Goal: Task Accomplishment & Management: Manage account settings

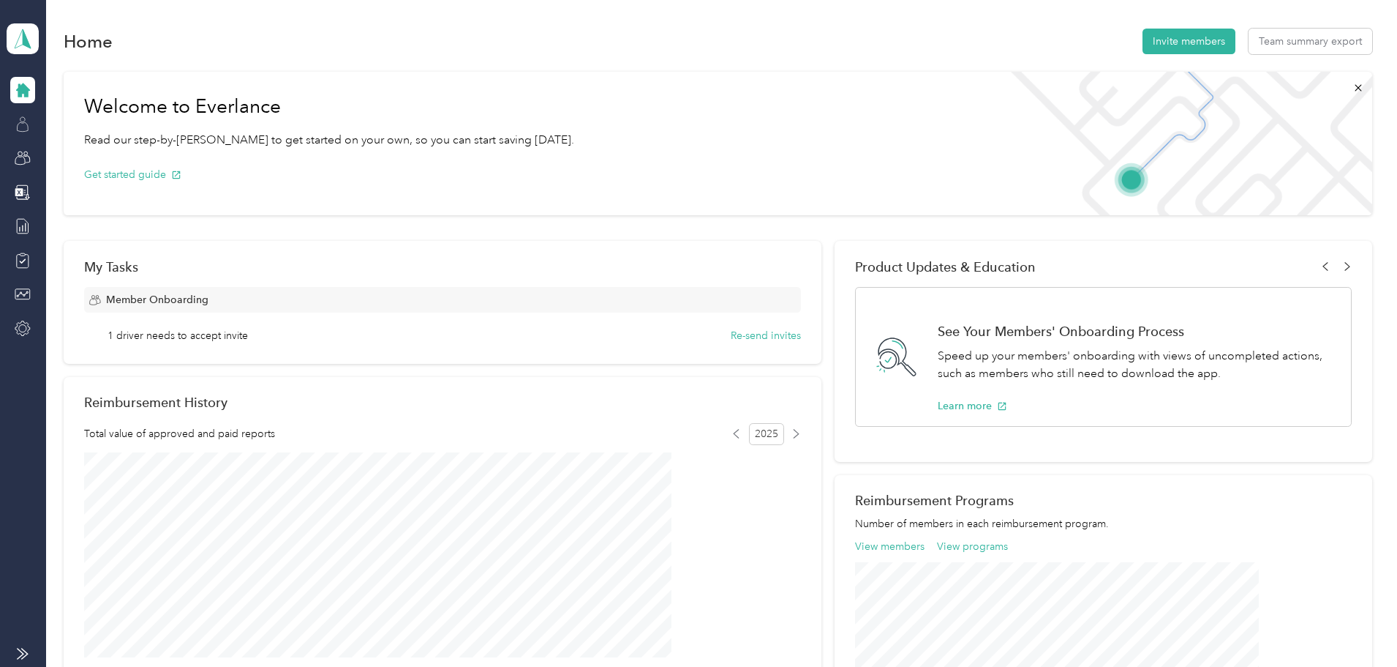
click at [15, 124] on icon at bounding box center [23, 124] width 16 height 16
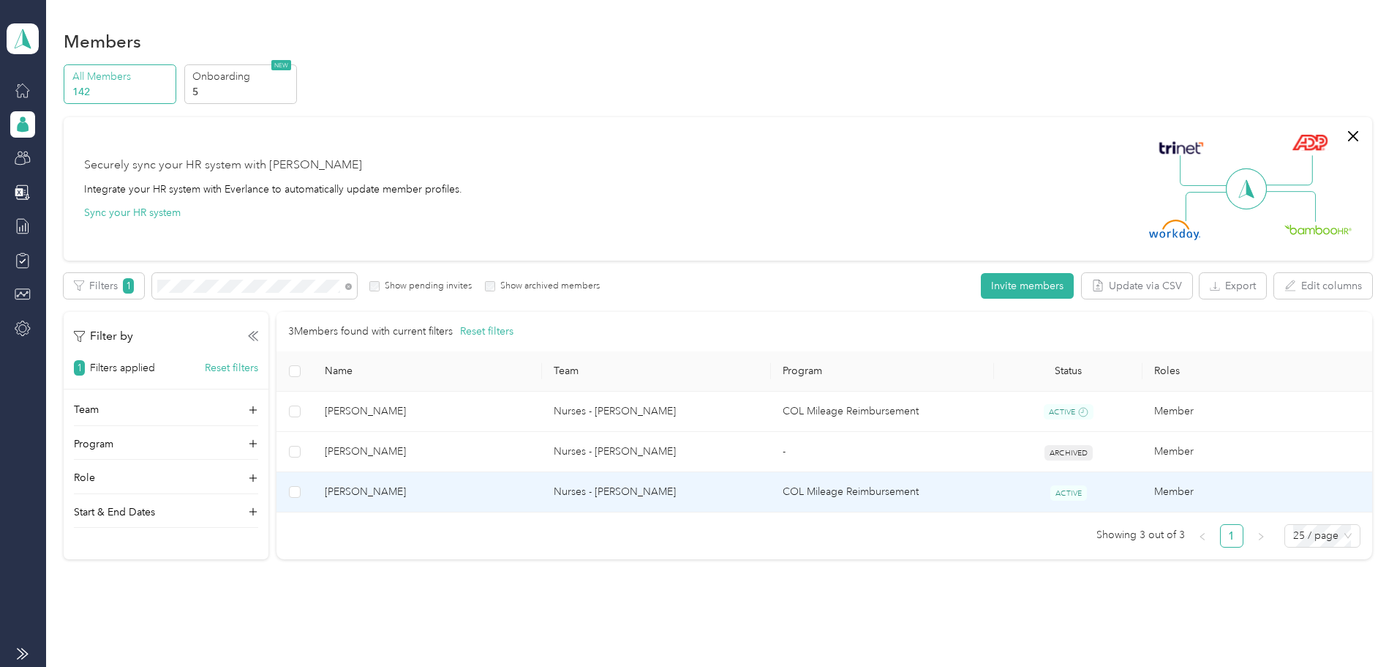
click at [530, 495] on span "[PERSON_NAME]" at bounding box center [428, 492] width 206 height 16
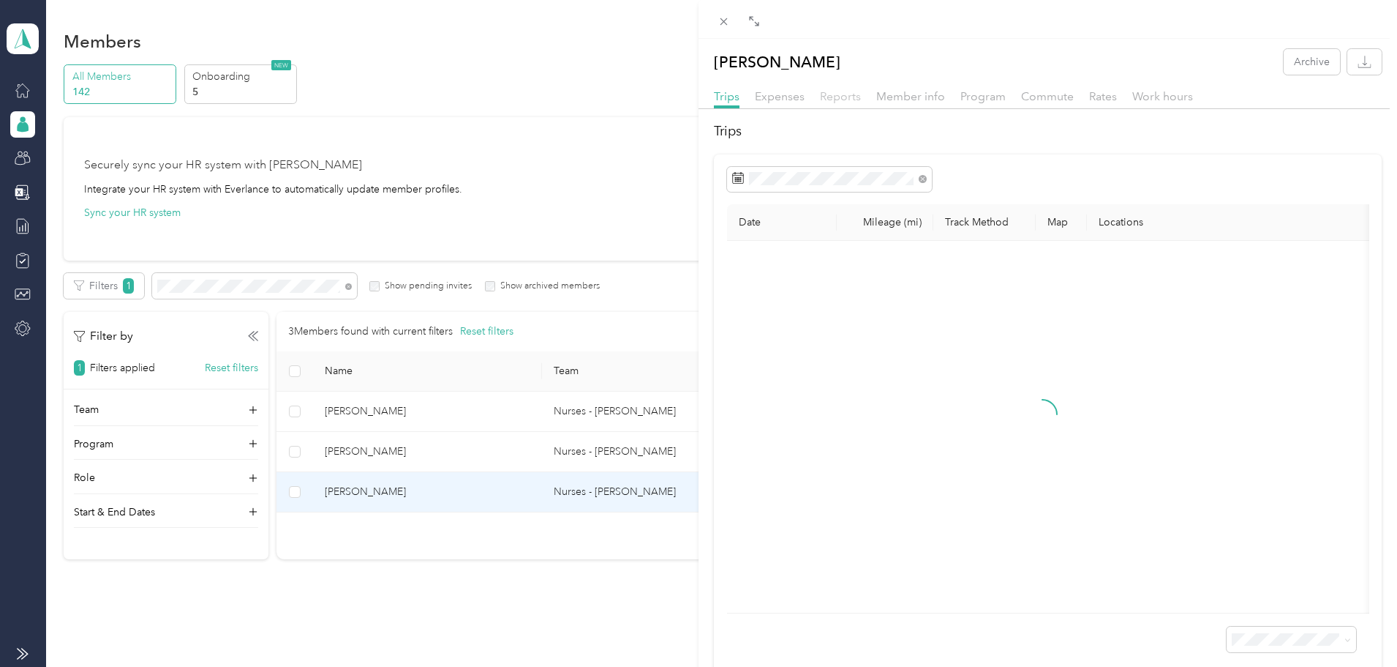
click at [836, 94] on span "Reports" at bounding box center [840, 96] width 41 height 14
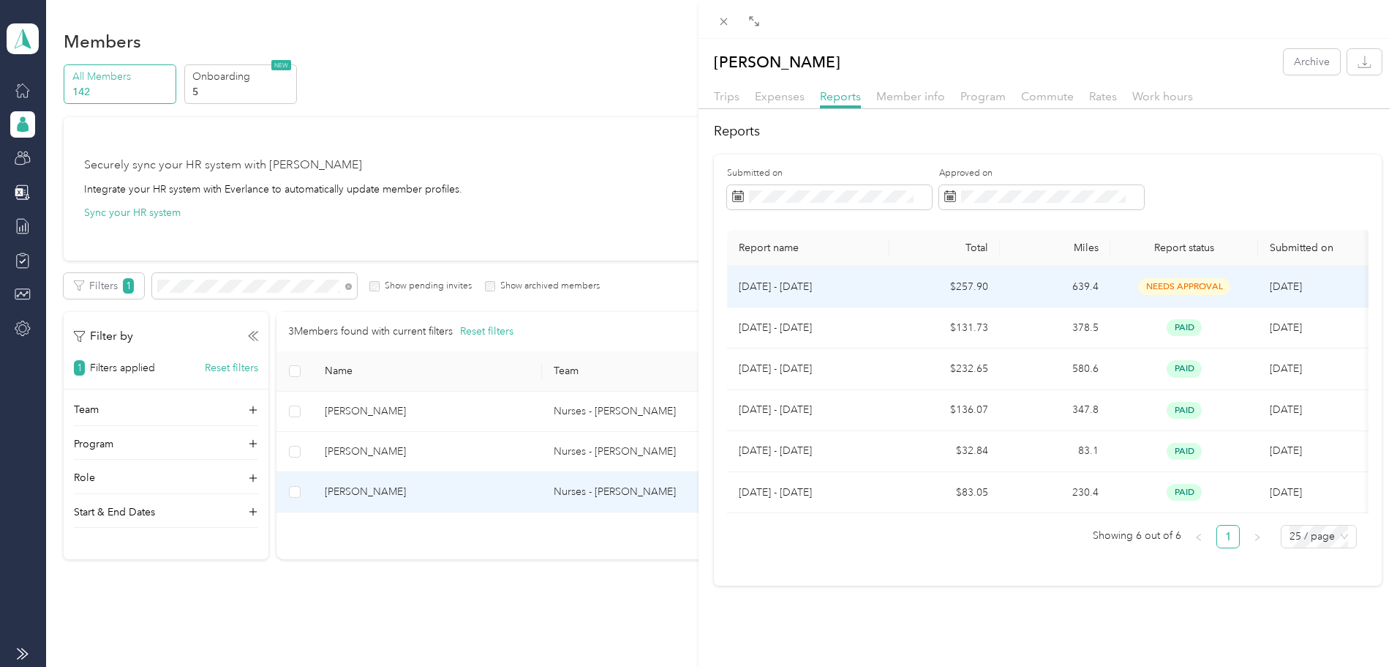
click at [1029, 293] on td "639.4" at bounding box center [1055, 286] width 110 height 41
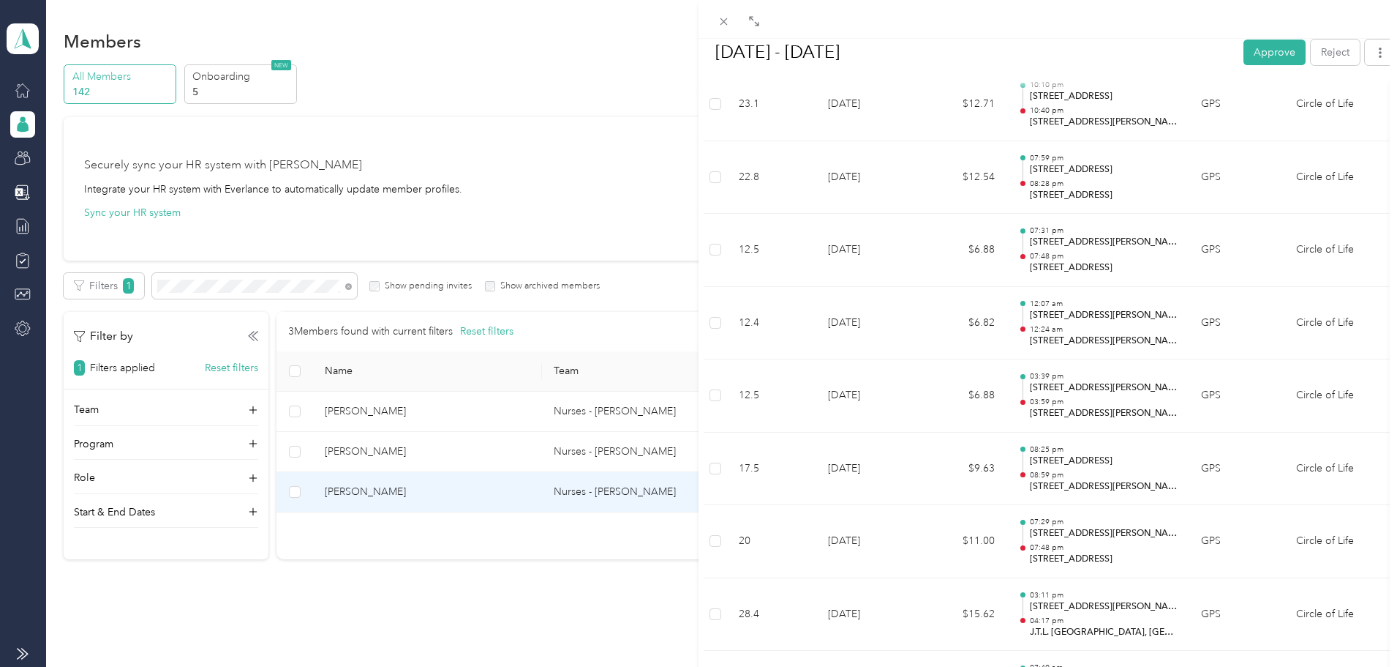
scroll to position [510, 0]
click at [731, 21] on span at bounding box center [724, 21] width 20 height 20
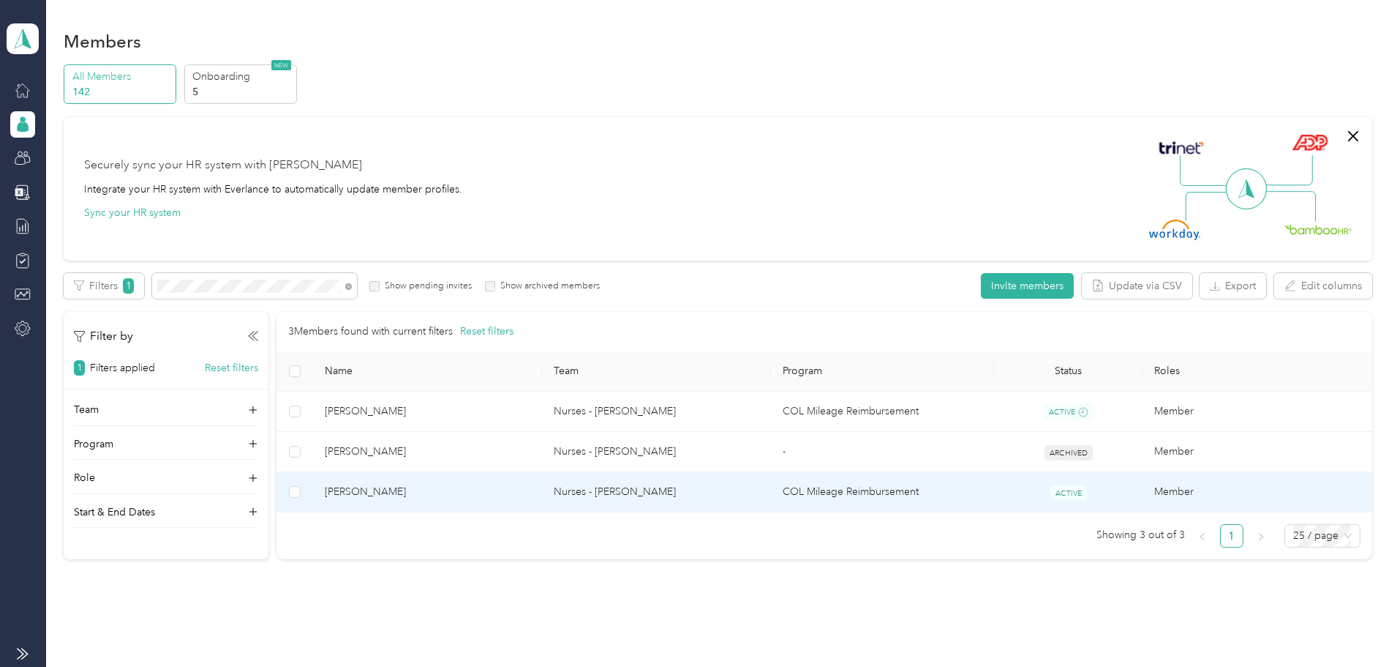
click at [484, 489] on span "[PERSON_NAME]" at bounding box center [428, 492] width 206 height 16
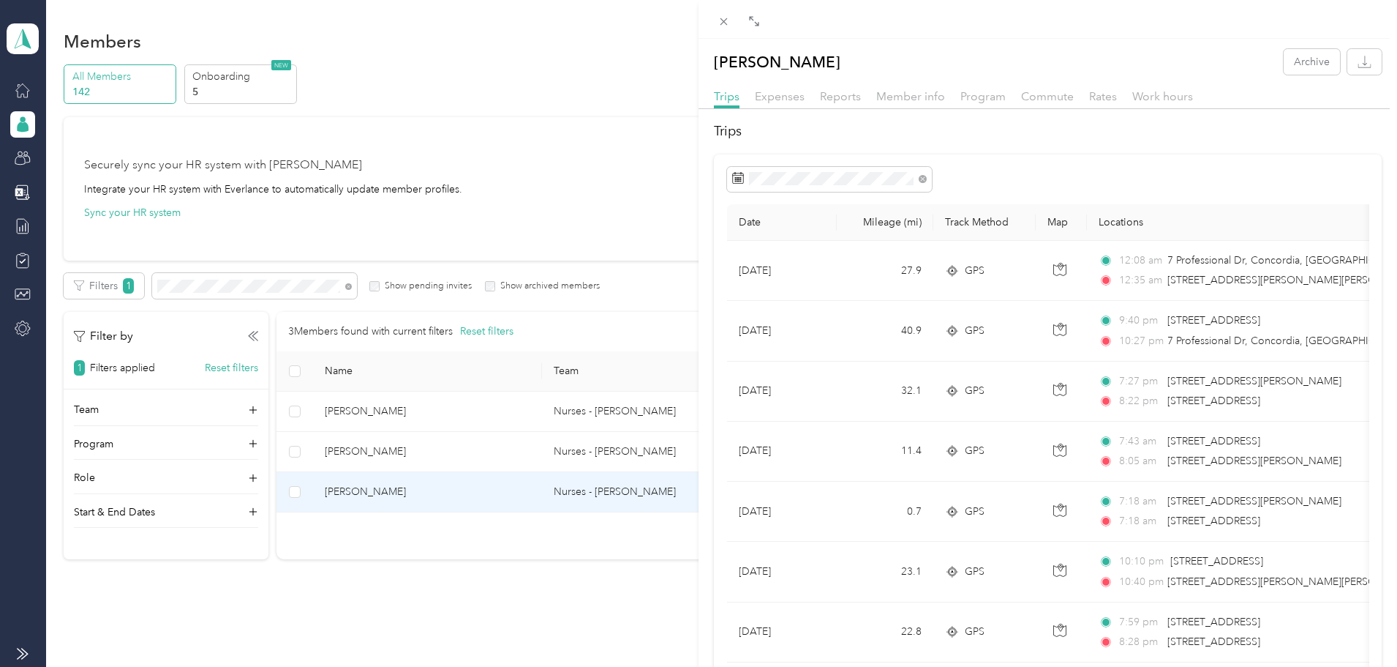
click at [852, 94] on span "Reports" at bounding box center [840, 96] width 41 height 14
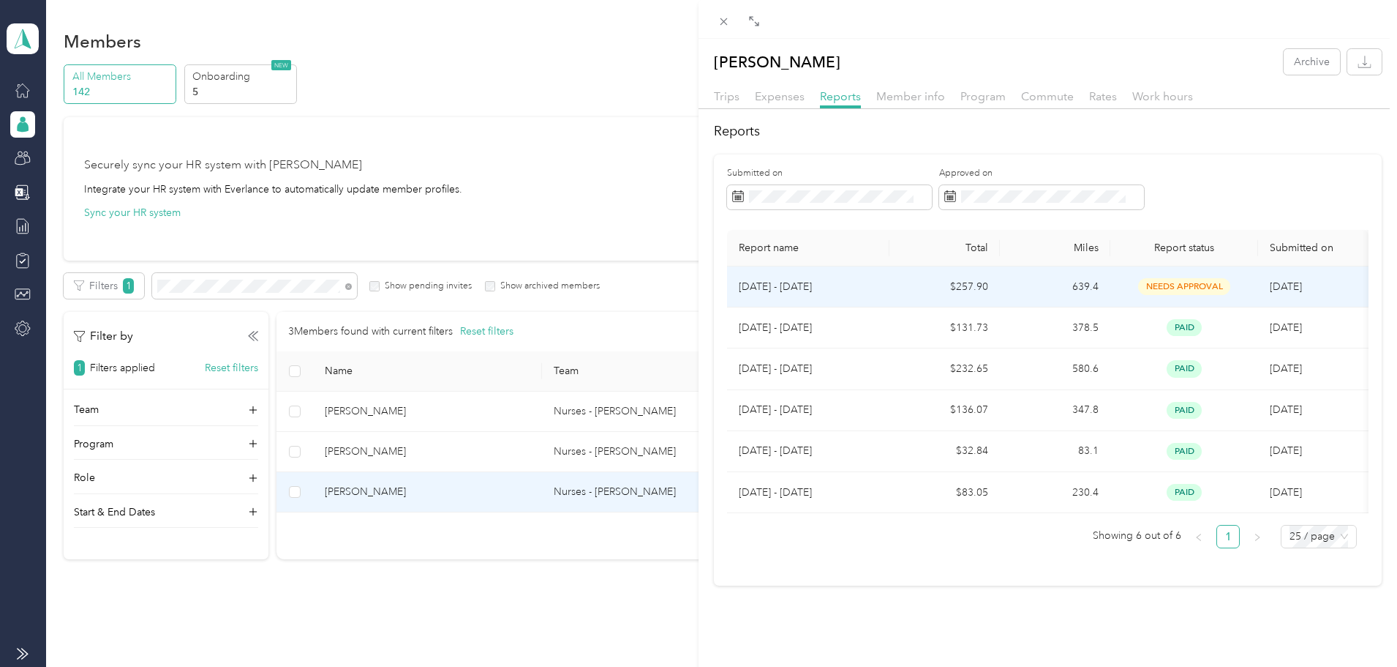
click at [1260, 290] on td "[DATE]" at bounding box center [1313, 286] width 110 height 41
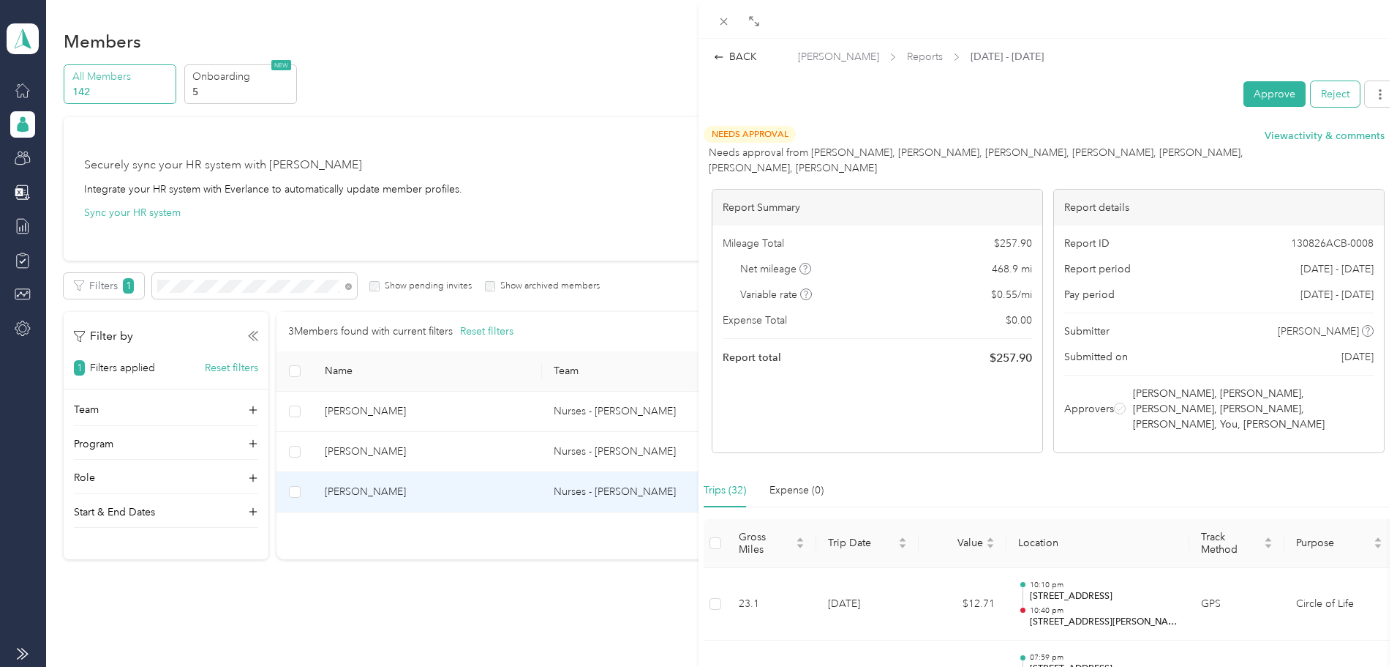
click at [1324, 96] on button "Reject" at bounding box center [1335, 94] width 49 height 26
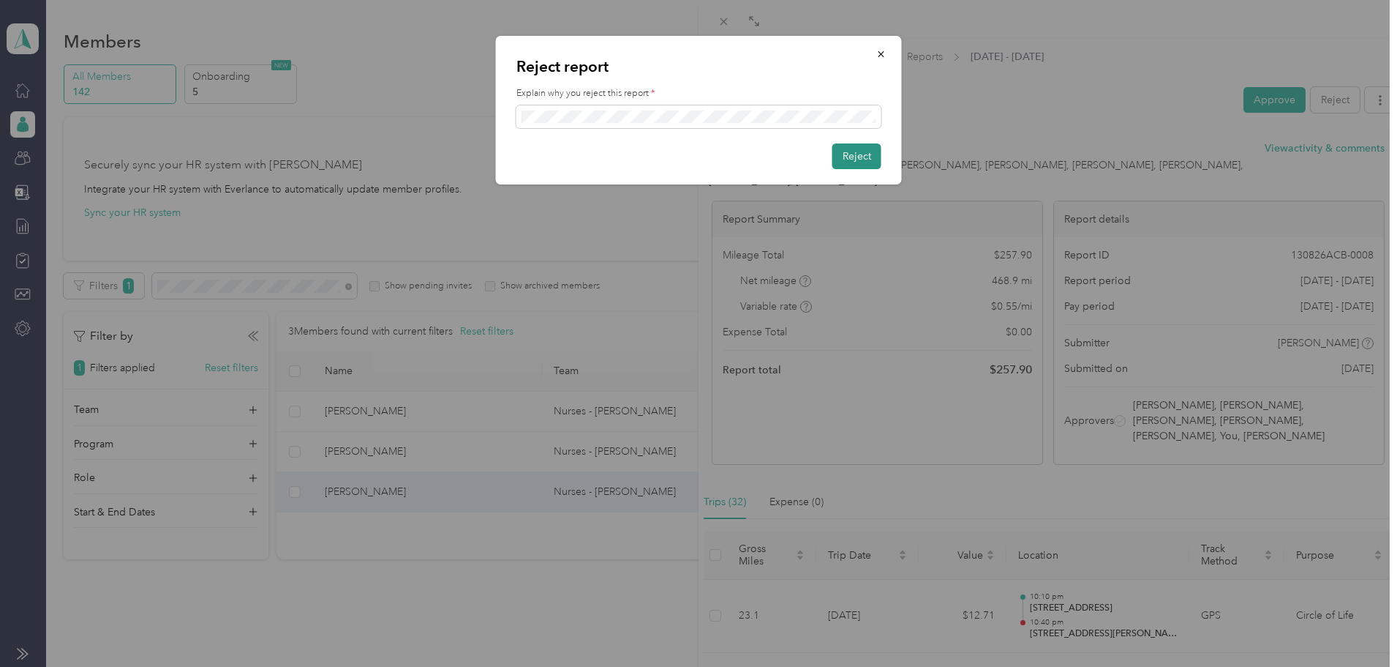
click at [853, 154] on button "Reject" at bounding box center [857, 156] width 49 height 26
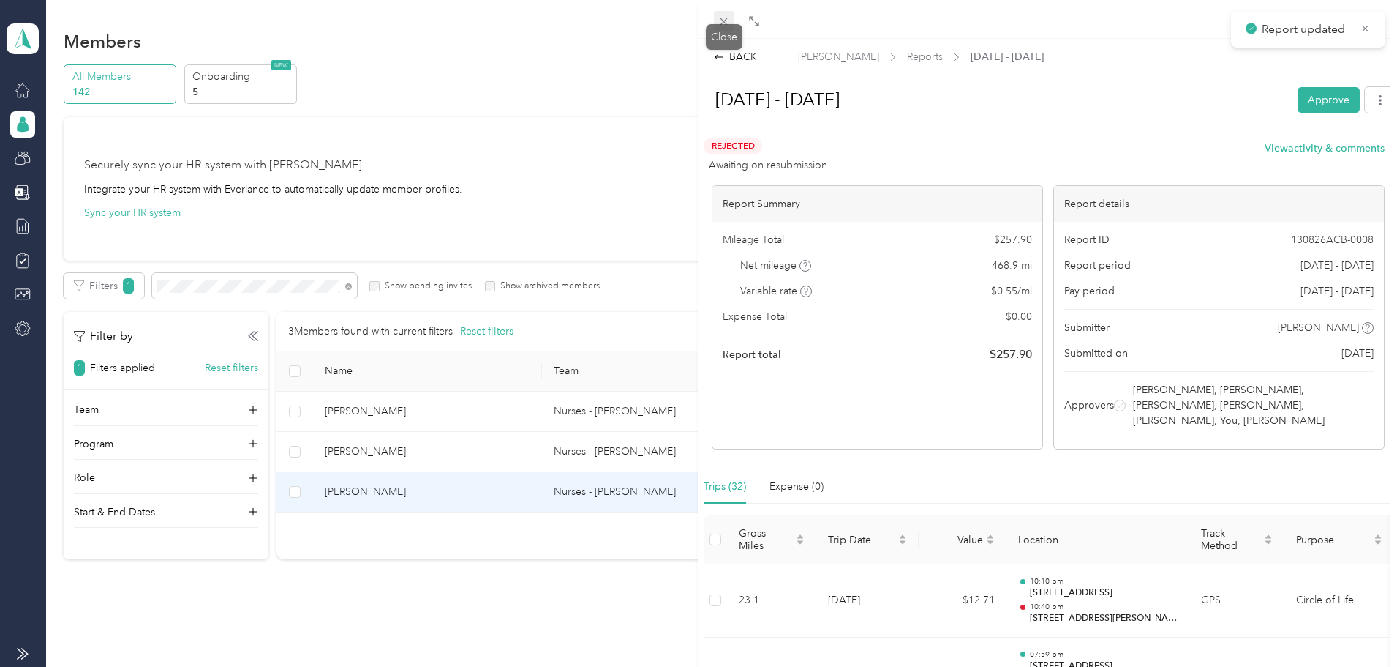
click at [724, 666] on div "Drag to resize Click to close BACK [PERSON_NAME] Reports [DATE] - [DATE] [DATE]…" at bounding box center [695, 667] width 1390 height 0
